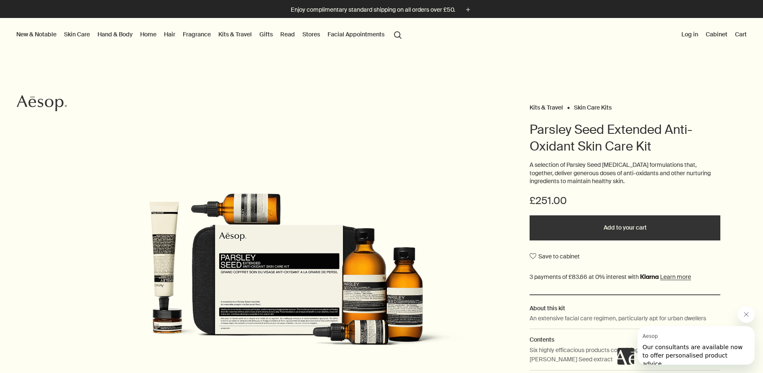
click at [397, 33] on button "search Search" at bounding box center [397, 34] width 15 height 16
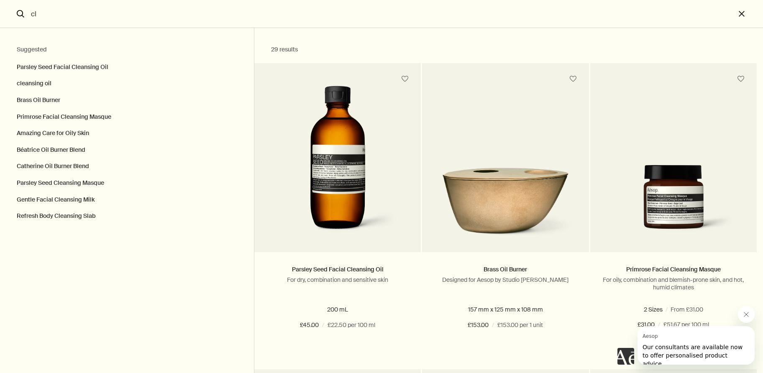
type input "c"
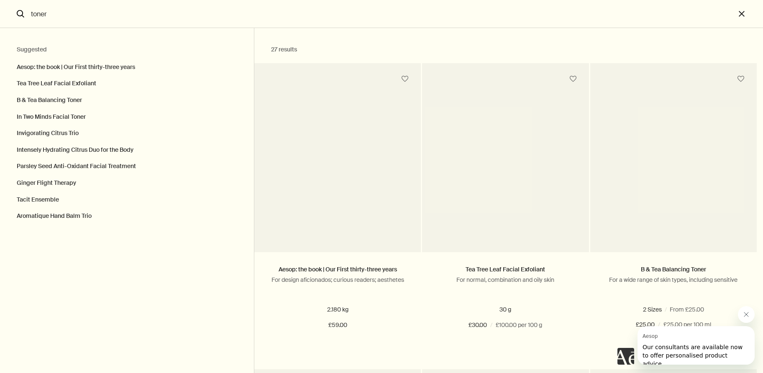
type input "toner"
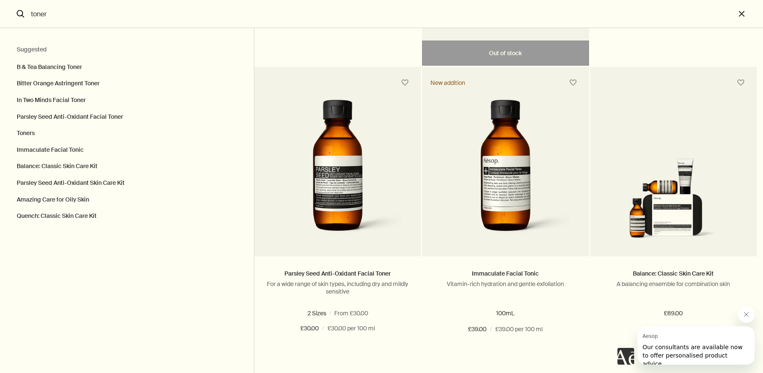
scroll to position [302, 0]
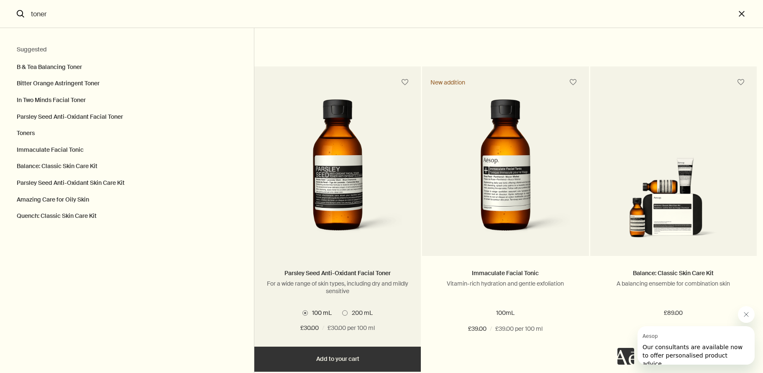
click at [342, 198] on img "Search" at bounding box center [337, 171] width 141 height 144
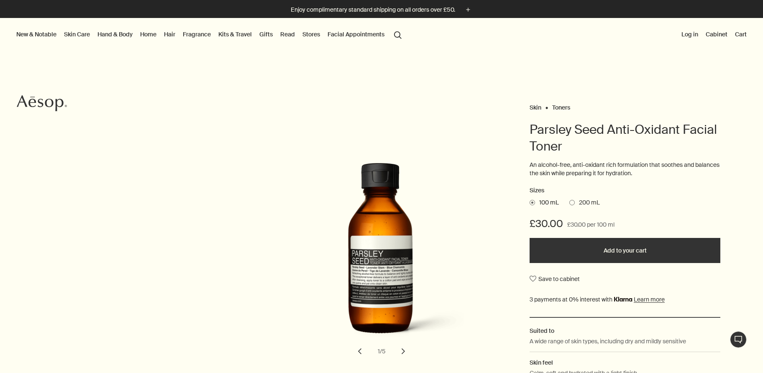
click at [396, 35] on button "search Search" at bounding box center [397, 34] width 15 height 16
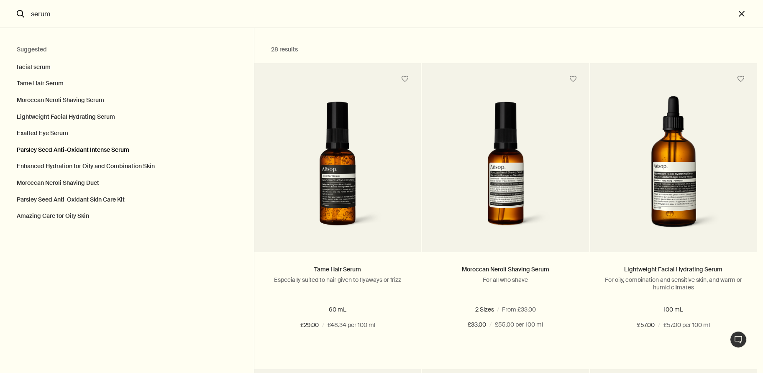
click at [96, 146] on button "Parsley Seed Anti-Oxidant Intense Serum" at bounding box center [127, 150] width 254 height 17
type input "Parsley Seed Anti-Oxidant Intense Serum"
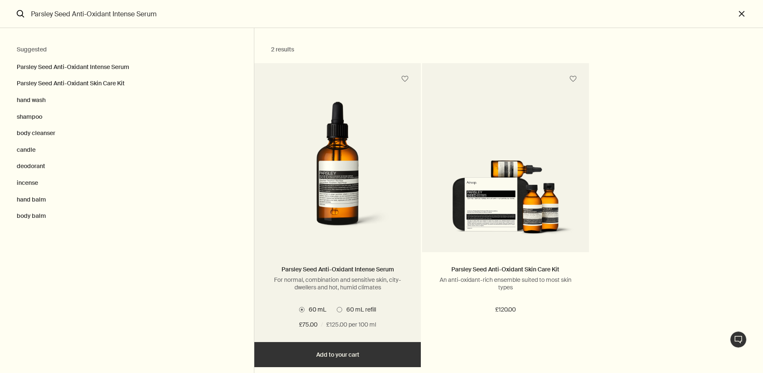
type output "2 resultsParsley Seed Anti-Oxidant Intense SerumFor normal, combination and sen…"
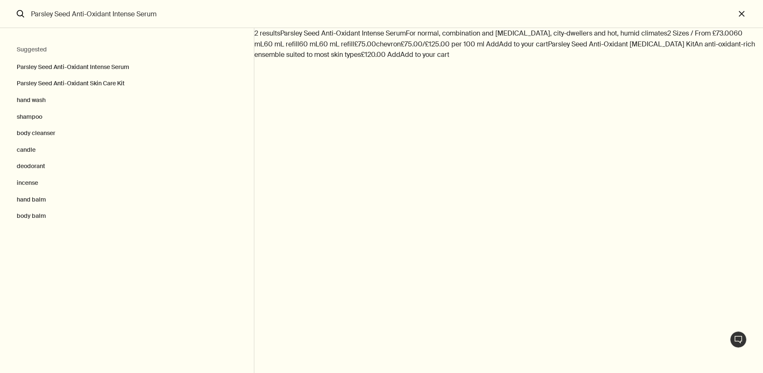
drag, startPoint x: 164, startPoint y: 15, endPoint x: 28, endPoint y: 14, distance: 135.1
click at [28, 14] on input "Parsley Seed Anti-Oxidant Intense Serum" at bounding box center [382, 14] width 708 height 28
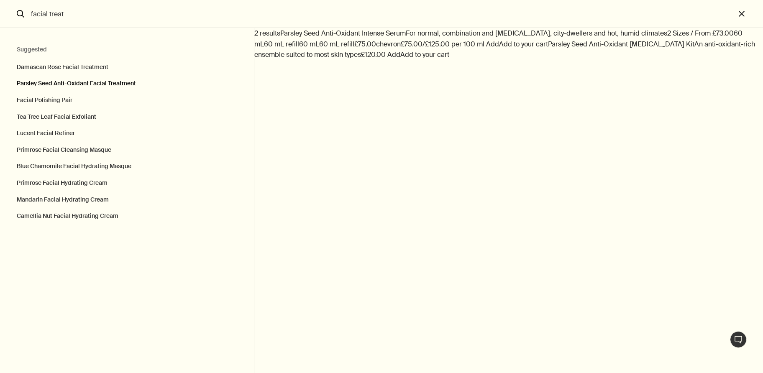
click at [64, 79] on button "Parsley Seed Anti-Oxidant Facial Treatment" at bounding box center [127, 83] width 254 height 17
type input "Parsley Seed Anti-Oxidant Facial Treatment"
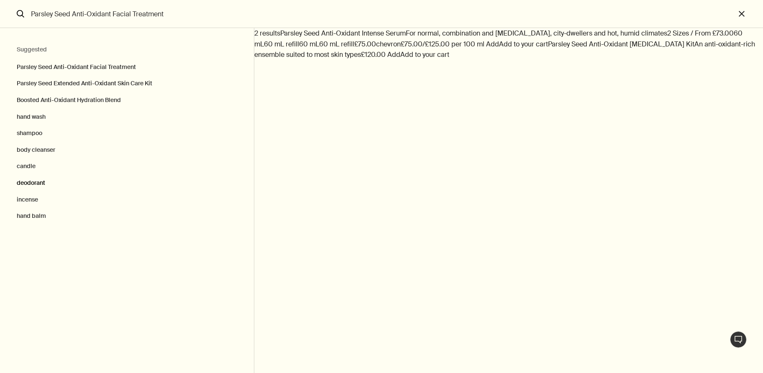
type output "3 resultsParsley Seed Anti-Oxidant Facial TreatmentFor a wide range of skin typ…"
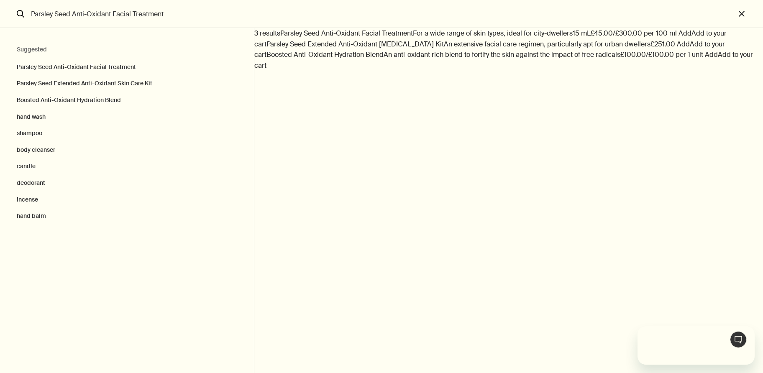
drag, startPoint x: 168, startPoint y: 13, endPoint x: 80, endPoint y: 18, distance: 88.0
click at [80, 18] on input "Parsley Seed Anti-Oxidant Facial Treatment" at bounding box center [382, 14] width 708 height 28
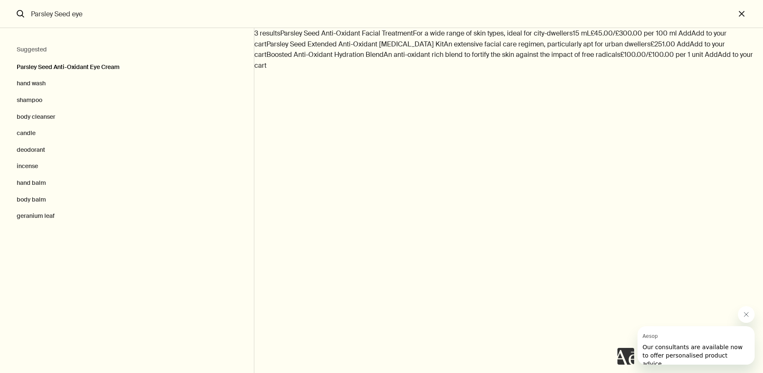
click at [91, 67] on button "Parsley Seed Anti-Oxidant Eye Cream" at bounding box center [127, 65] width 254 height 21
type input "Parsley Seed Anti-Oxidant Eye Cream"
type output "1 resultParsley Seed Anti-Oxidant Eye CreamFor a wide range of skin types, part…"
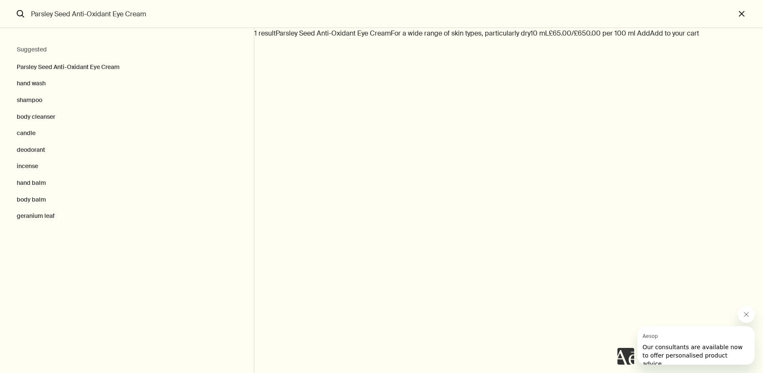
click at [164, 12] on input "Parsley Seed Anti-Oxidant Eye Cream" at bounding box center [382, 14] width 708 height 28
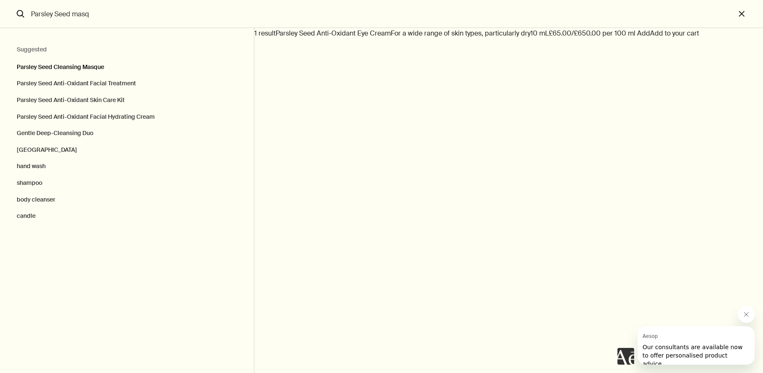
click at [90, 66] on button "Parsley Seed Cleansing Masque" at bounding box center [127, 65] width 254 height 21
type input "Parsley Seed Cleansing Masque"
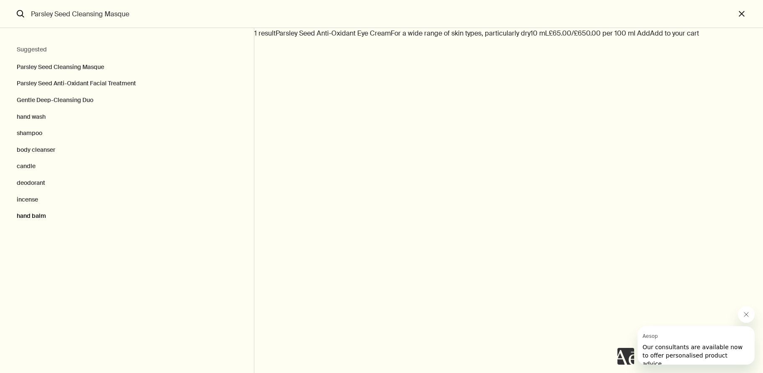
type output "3 resultsParsley Seed Cleansing MasqueFor a wide range of skin types, particula…"
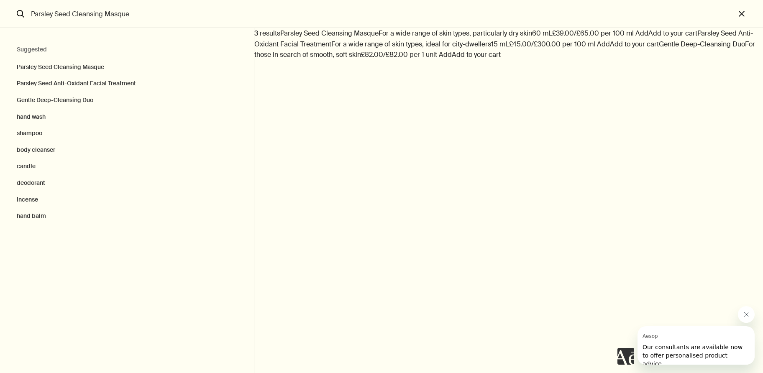
click at [186, 17] on input "Parsley Seed Cleansing Masque" at bounding box center [382, 14] width 708 height 28
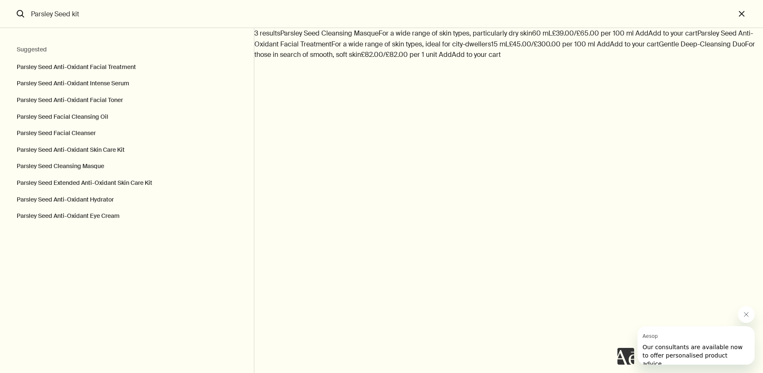
type input "Parsley Seed kit"
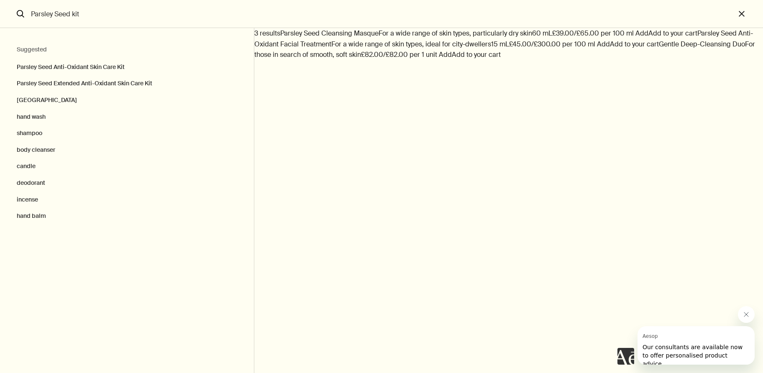
click img "Search"
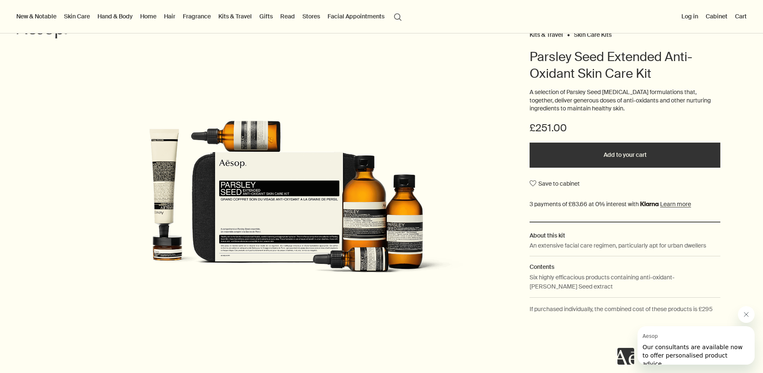
click at [149, 17] on link "Home" at bounding box center [148, 16] width 20 height 11
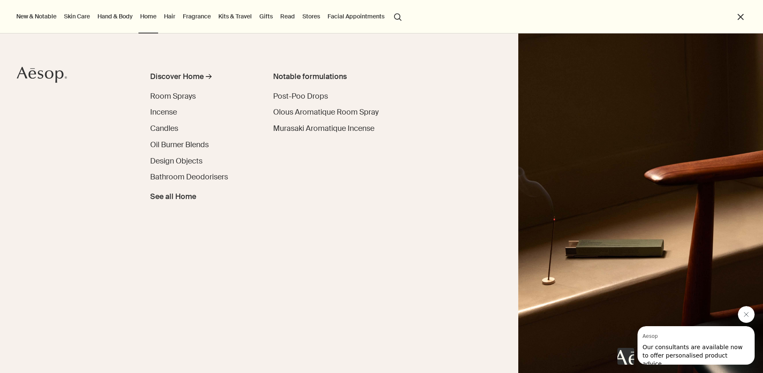
click at [237, 16] on link "Kits & Travel" at bounding box center [235, 16] width 37 height 11
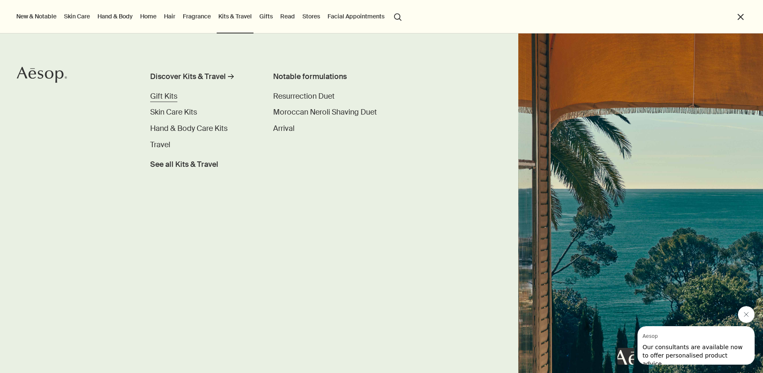
click at [166, 94] on span "Gift Kits" at bounding box center [163, 96] width 27 height 10
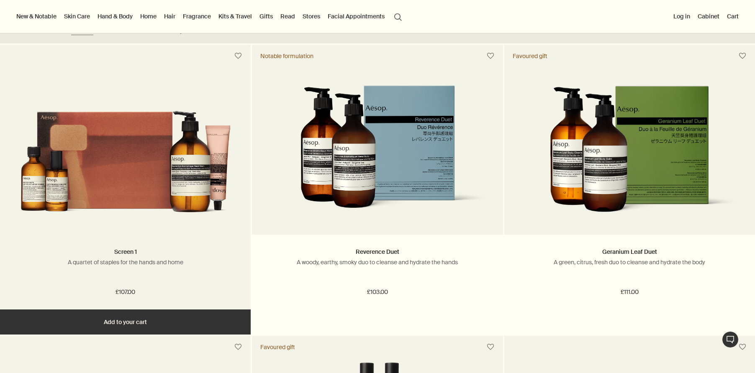
scroll to position [218, 0]
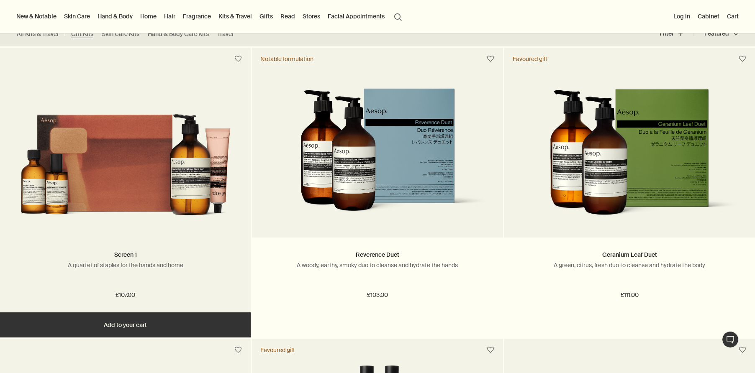
click at [126, 154] on img at bounding box center [125, 156] width 225 height 137
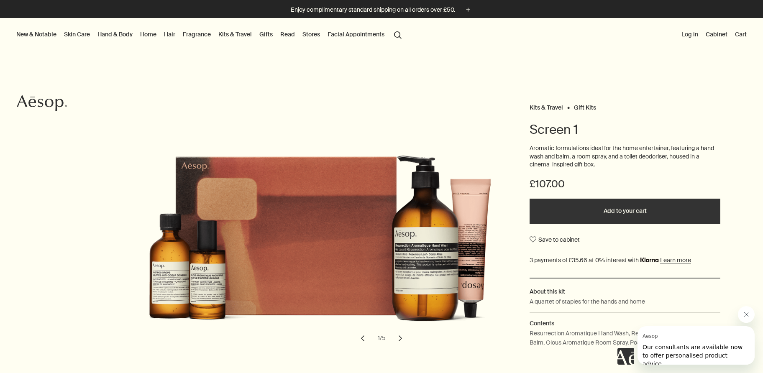
click at [398, 36] on button "search Search" at bounding box center [397, 34] width 15 height 16
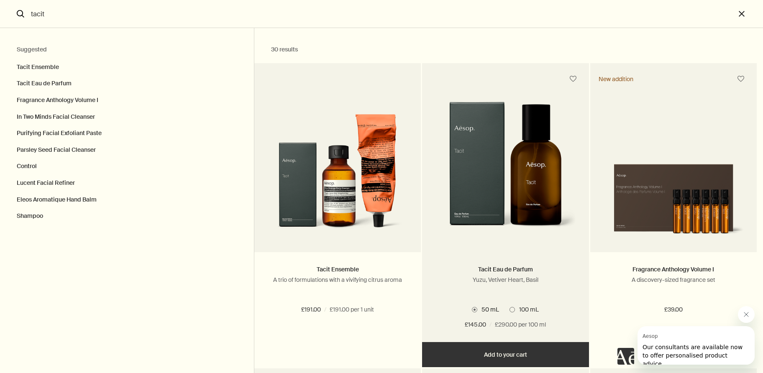
type input "tacit"
click at [509, 307] on span "Search" at bounding box center [511, 309] width 5 height 5
click at [509, 307] on input "100 mL" at bounding box center [509, 308] width 0 height 5
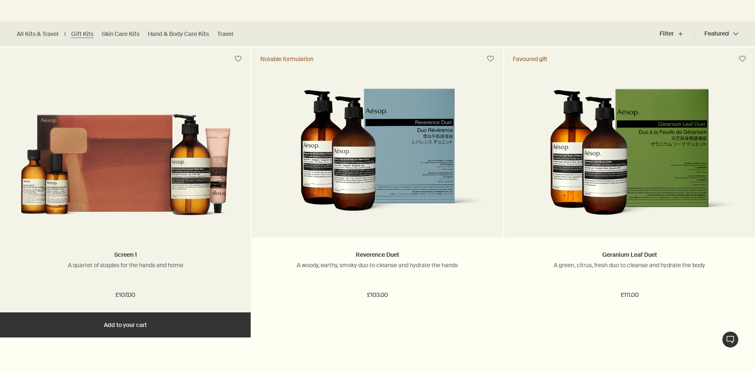
click at [125, 171] on img at bounding box center [125, 156] width 225 height 137
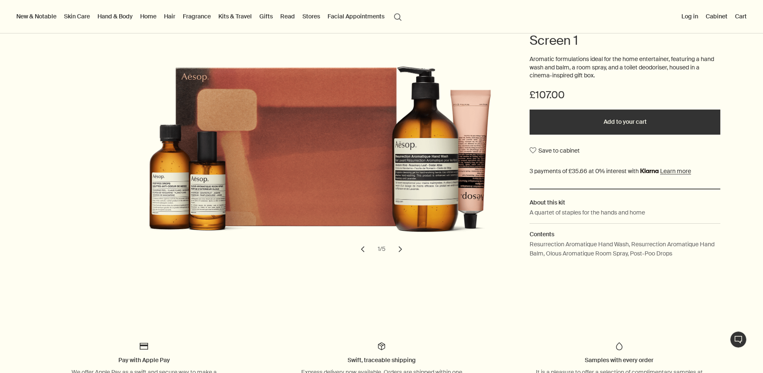
scroll to position [90, 0]
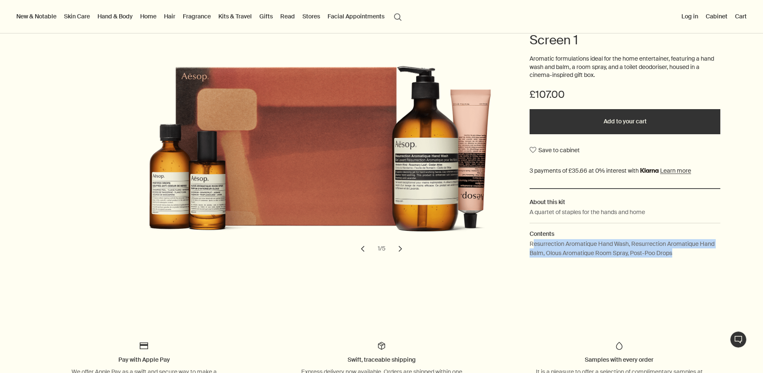
drag, startPoint x: 527, startPoint y: 244, endPoint x: 680, endPoint y: 255, distance: 153.8
click at [680, 255] on p "Resurrection Aromatique Hand Wash, Resurrection Aromatique Hand Balm, Olous Aro…" at bounding box center [624, 248] width 191 height 19
click at [529, 243] on p "Resurrection Aromatique Hand Wash, Resurrection Aromatique Hand Balm, Olous Aro…" at bounding box center [624, 248] width 191 height 19
drag, startPoint x: 524, startPoint y: 243, endPoint x: 700, endPoint y: 258, distance: 175.9
click at [700, 258] on dd "Resurrection Aromatique Hand Wash, Resurrection Aromatique Hand Balm, Olous Aro…" at bounding box center [624, 251] width 191 height 25
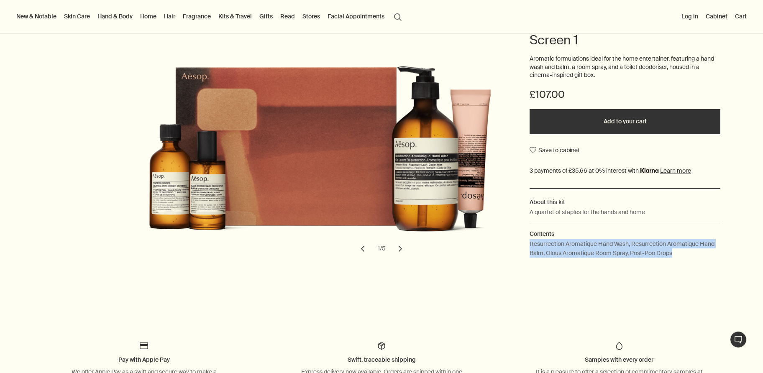
copy p "Resurrection Aromatique Hand Wash, Resurrection Aromatique Hand Balm, Olous Aro…"
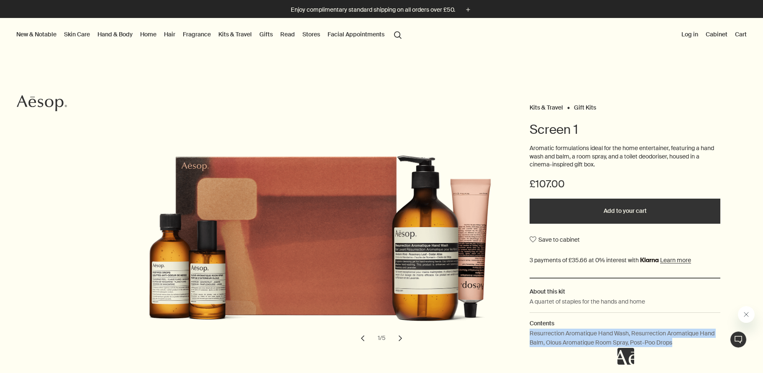
click at [411, 200] on img "Screen 1" at bounding box center [330, 224] width 368 height 223
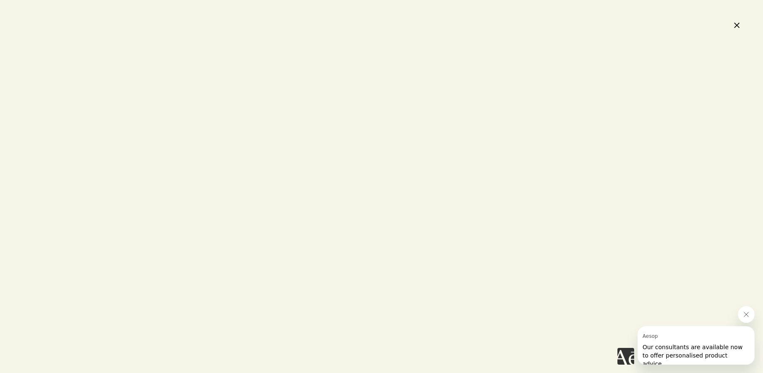
click at [411, 200] on div at bounding box center [381, 186] width 763 height 373
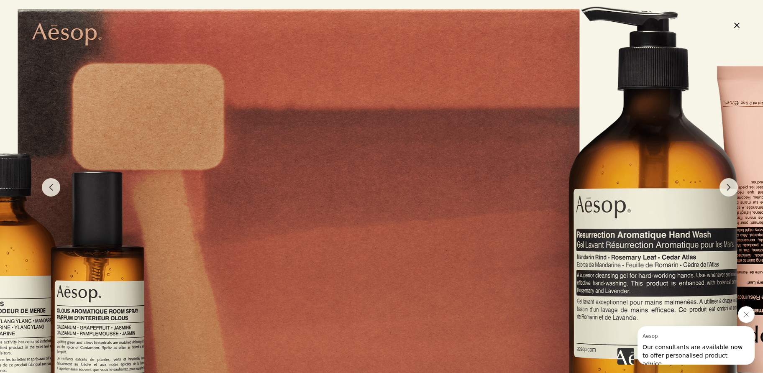
click at [377, 191] on div at bounding box center [384, 183] width 937 height 569
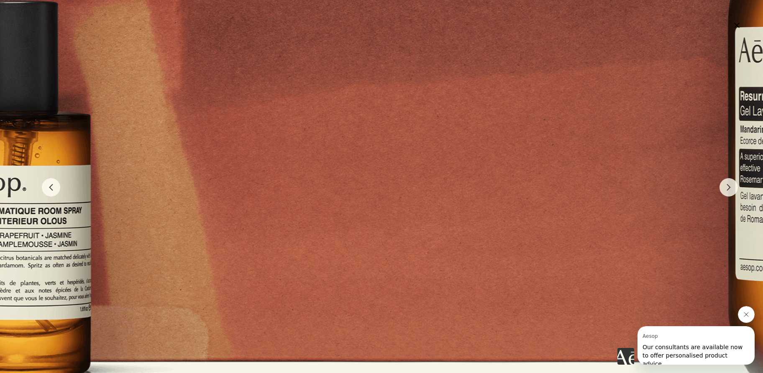
click at [325, 297] on div at bounding box center [450, 18] width 1405 height 853
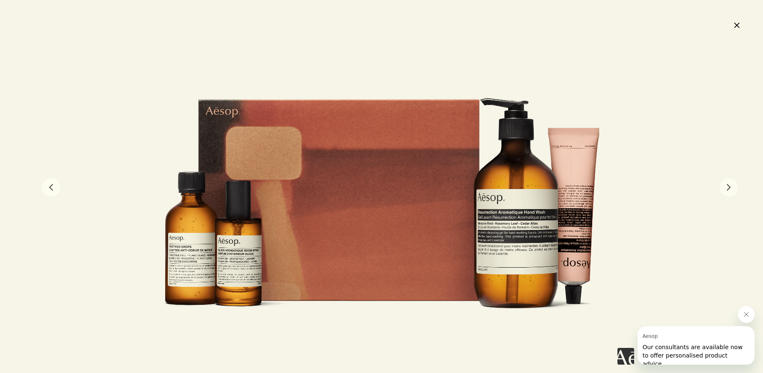
click at [736, 24] on button "close" at bounding box center [736, 25] width 10 height 14
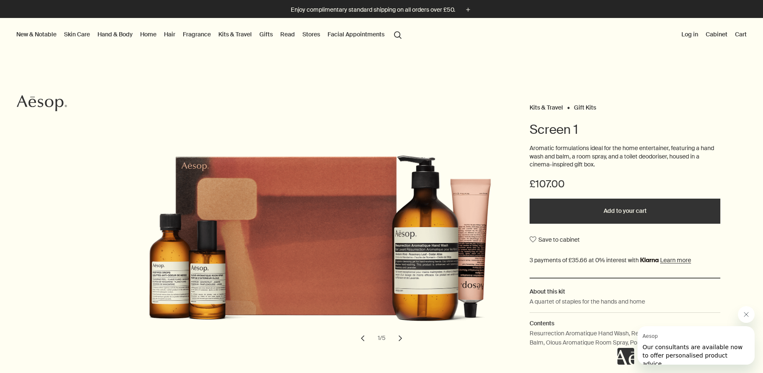
click at [397, 34] on button "search Search" at bounding box center [397, 34] width 15 height 16
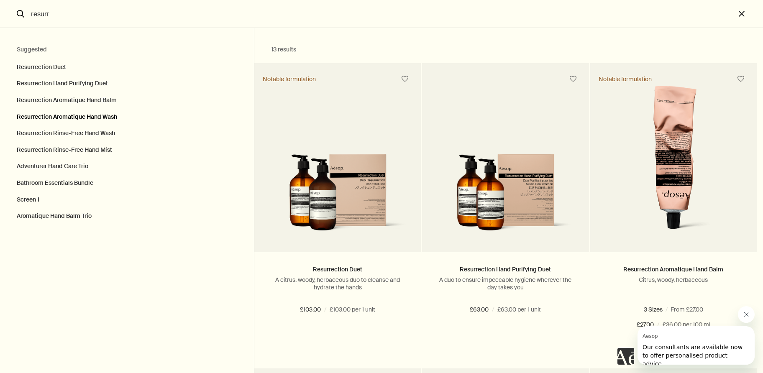
click at [80, 115] on button "Resurrection Aromatique Hand Wash" at bounding box center [127, 117] width 254 height 17
type input "Resurrection Aromatique Hand Wash"
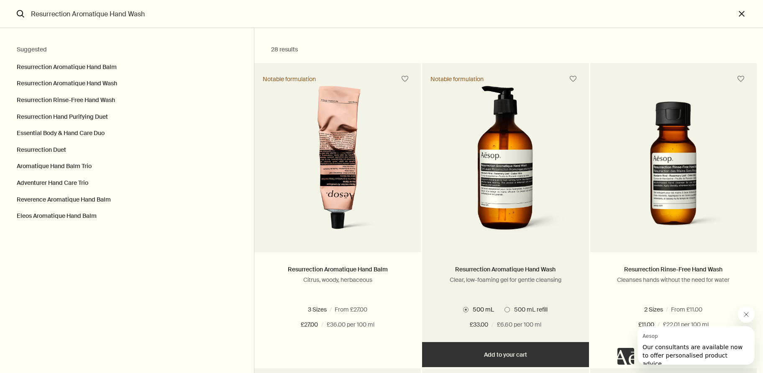
click at [507, 170] on img "Search" at bounding box center [505, 163] width 124 height 154
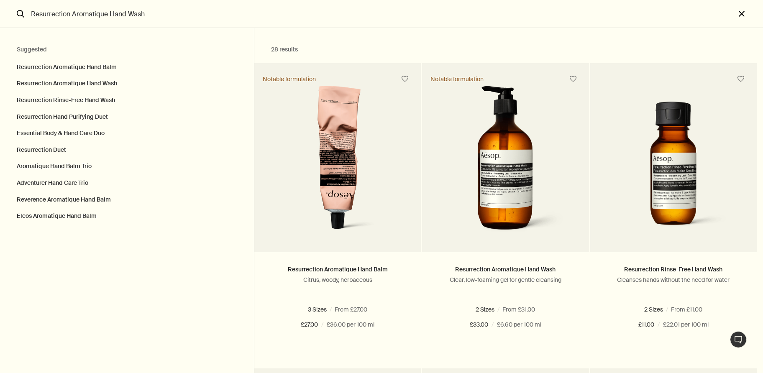
click at [742, 11] on button "close" at bounding box center [749, 14] width 28 height 28
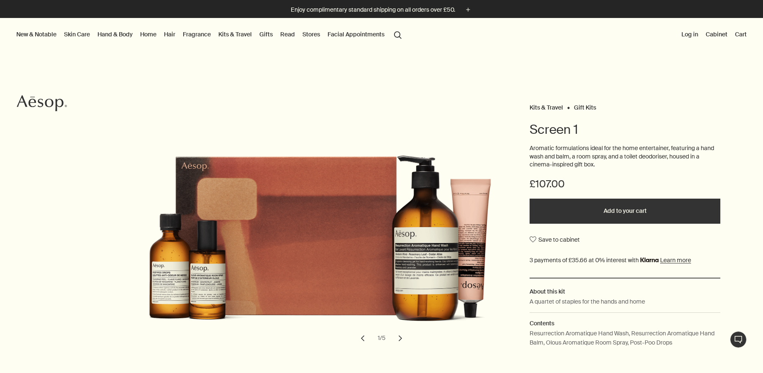
click at [398, 31] on button "search Search" at bounding box center [397, 34] width 15 height 16
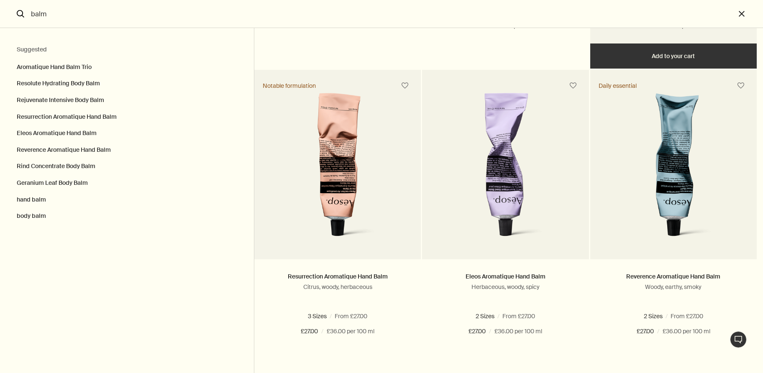
scroll to position [299, 0]
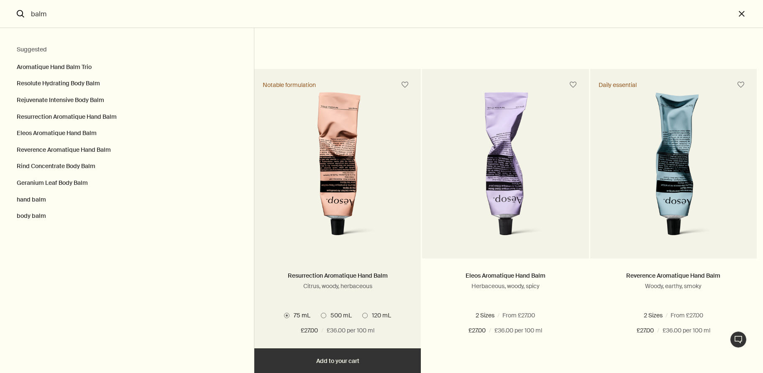
type input "balm"
click at [337, 143] on img "Search" at bounding box center [338, 169] width 130 height 154
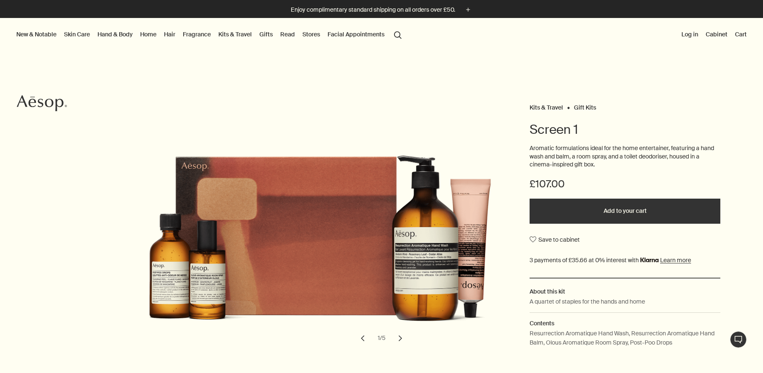
click at [397, 34] on button "search Search" at bounding box center [397, 34] width 15 height 16
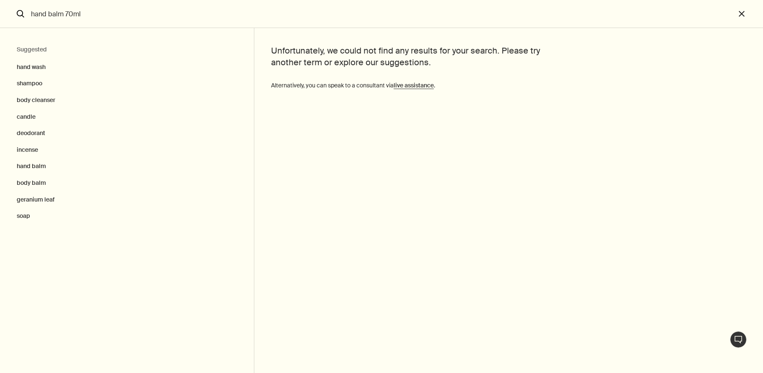
type input "hand balm 70ml"
click at [742, 15] on button "close" at bounding box center [749, 14] width 28 height 28
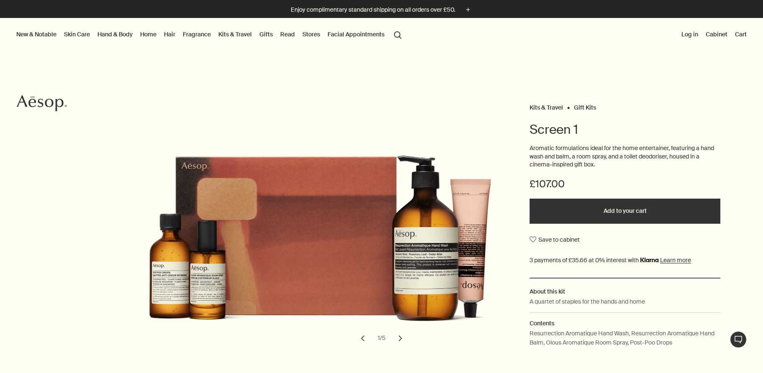
click at [400, 32] on button "search Search" at bounding box center [397, 34] width 15 height 16
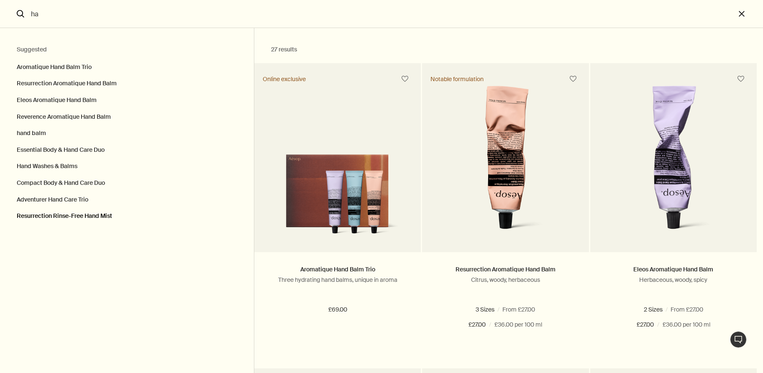
type input "h"
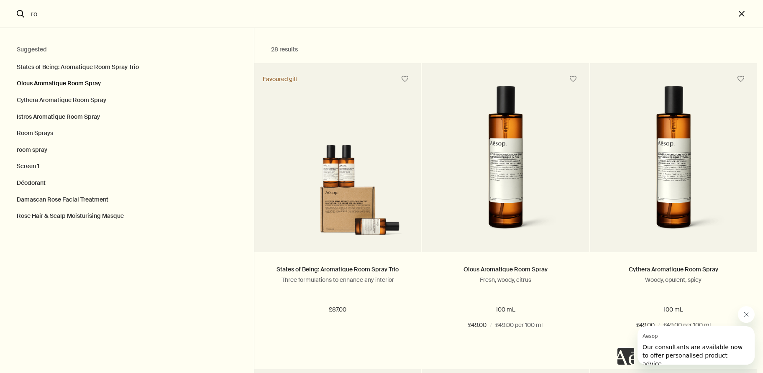
type input "r"
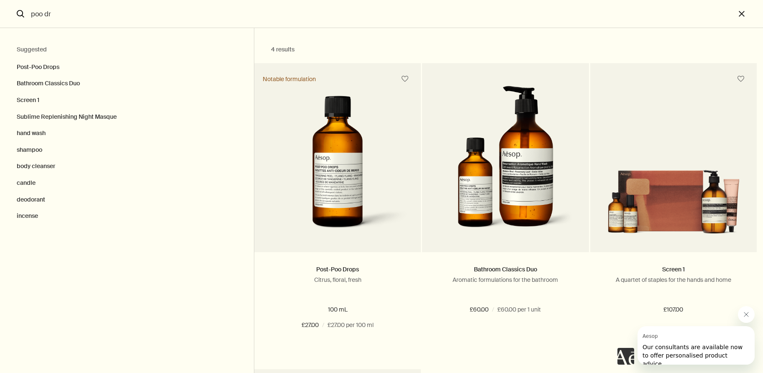
drag, startPoint x: 65, startPoint y: 14, endPoint x: 23, endPoint y: 15, distance: 41.8
click at [23, 15] on form "poo dr [PERSON_NAME]" at bounding box center [367, 14] width 735 height 28
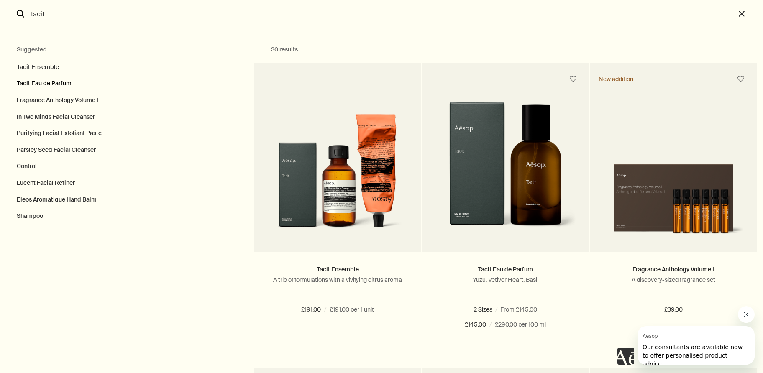
click at [50, 82] on button "Tacit Eau de Parfum" at bounding box center [127, 83] width 254 height 17
type input "Tacit Eau de Parfum"
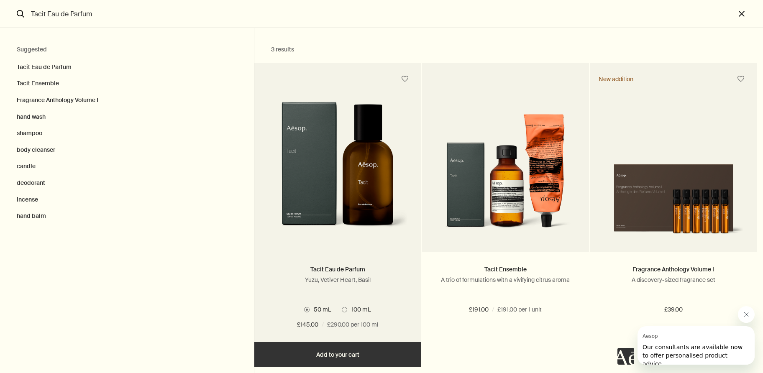
click at [344, 308] on span "Search" at bounding box center [344, 309] width 5 height 5
click at [342, 308] on input "100 mL" at bounding box center [342, 308] width 0 height 5
